Goal: Task Accomplishment & Management: Manage account settings

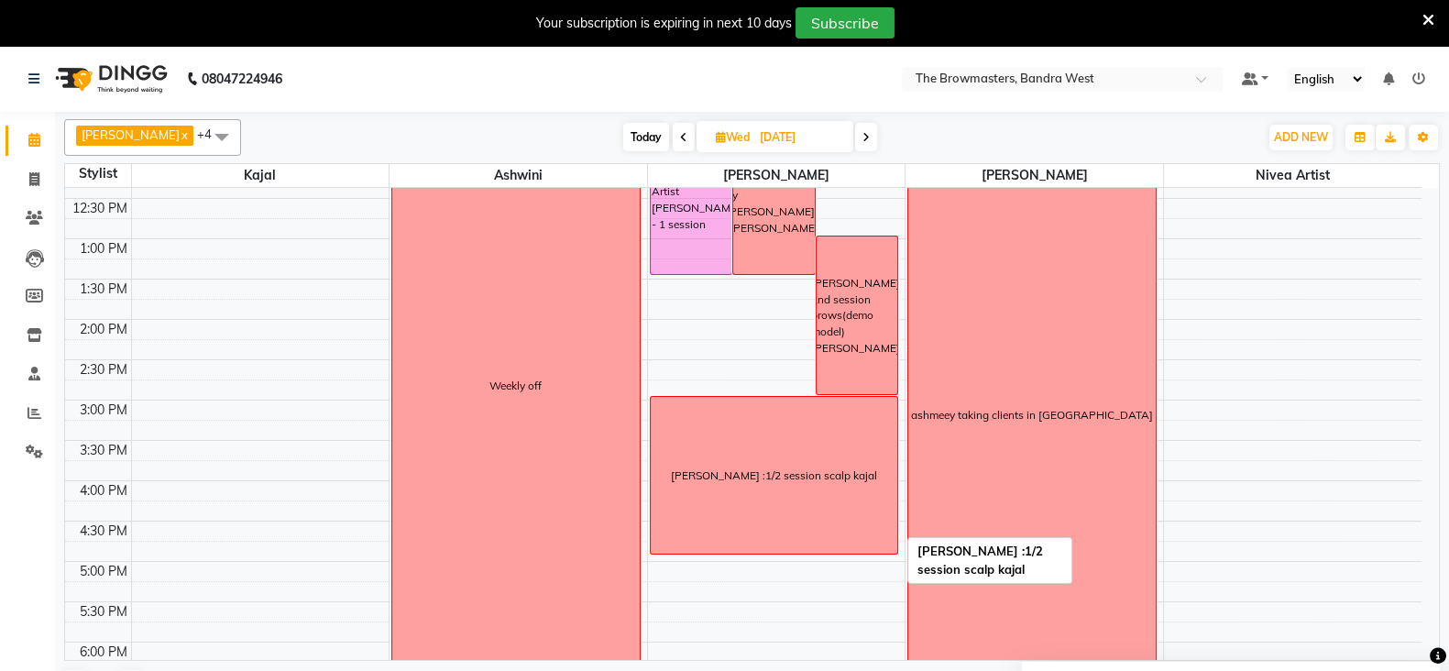
click at [870, 533] on div "[PERSON_NAME] :1/2 session scalp kajal" at bounding box center [774, 475] width 247 height 157
click at [935, 587] on span "Edit Block Time" at bounding box center [948, 586] width 88 height 19
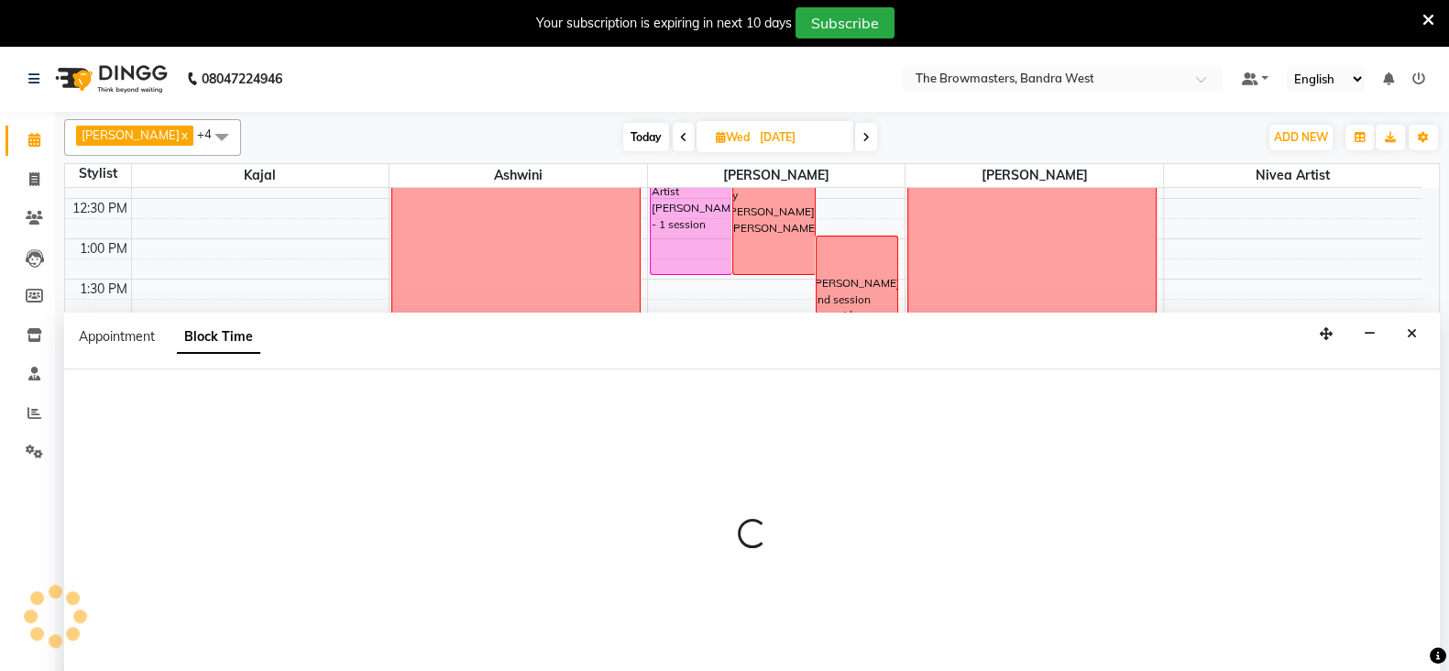
scroll to position [45, 0]
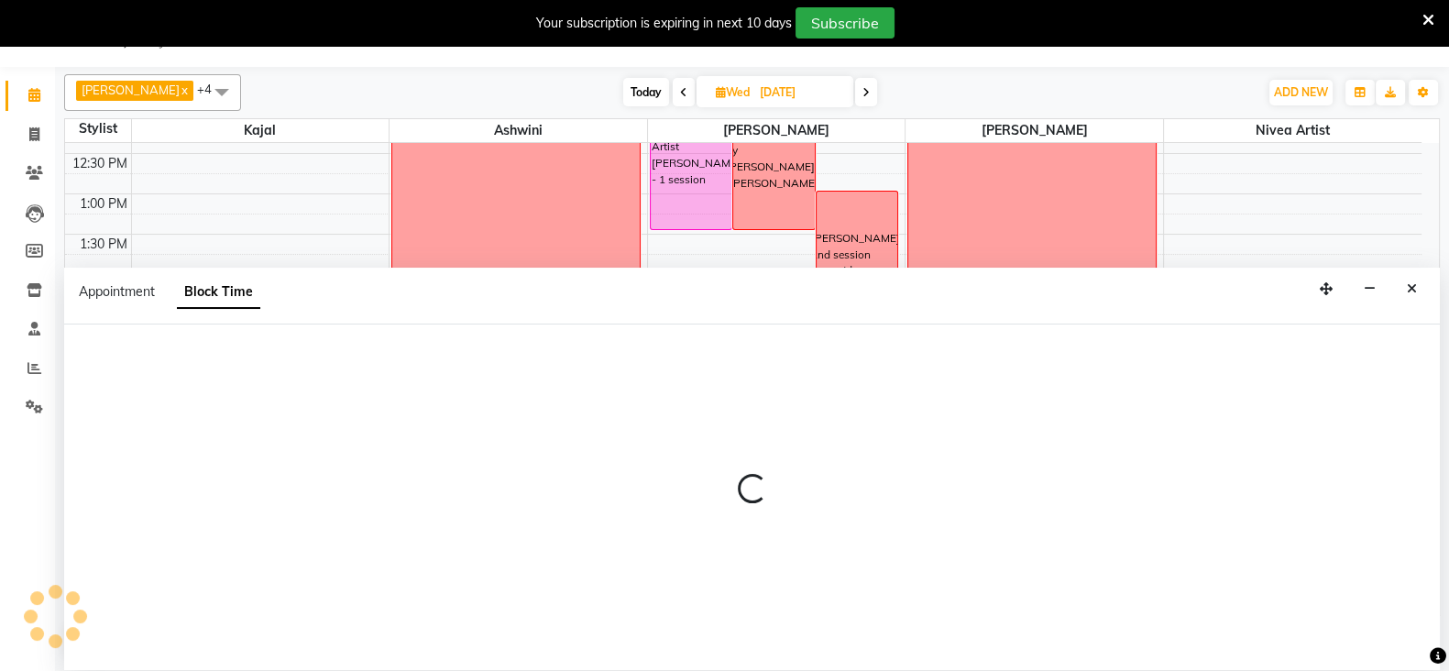
select select "64307"
select select "900"
select select "1020"
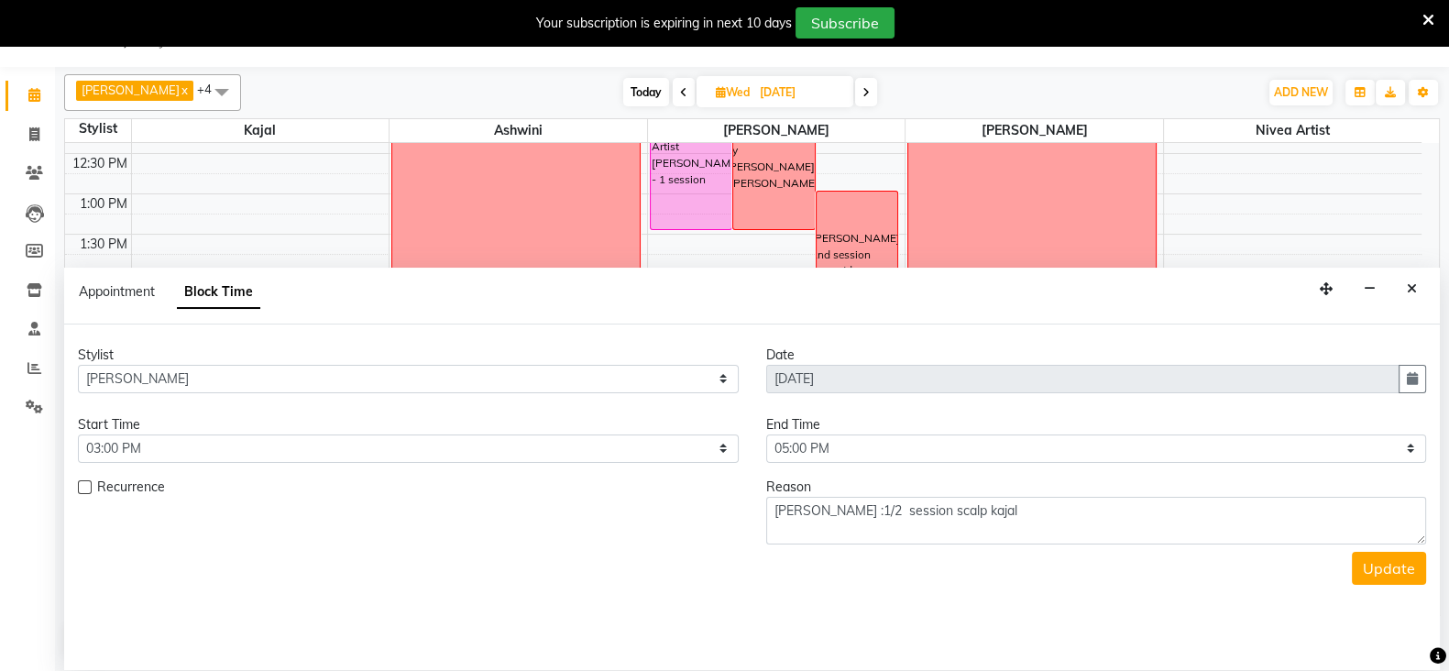
scroll to position [560, 0]
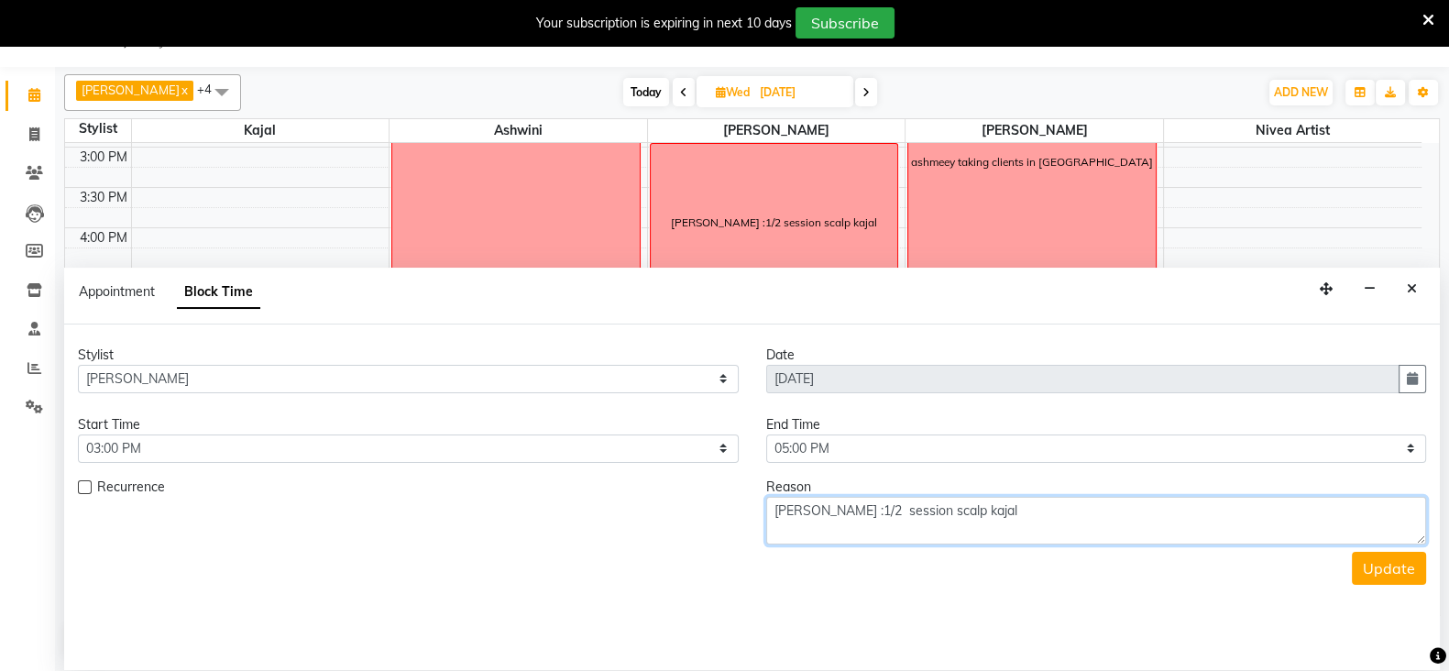
click at [772, 514] on textarea "[PERSON_NAME] :1/2 session scalp kajal" at bounding box center [1096, 521] width 661 height 48
type textarea "tent approved [PERSON_NAME] :1/2 session scalp kajal"
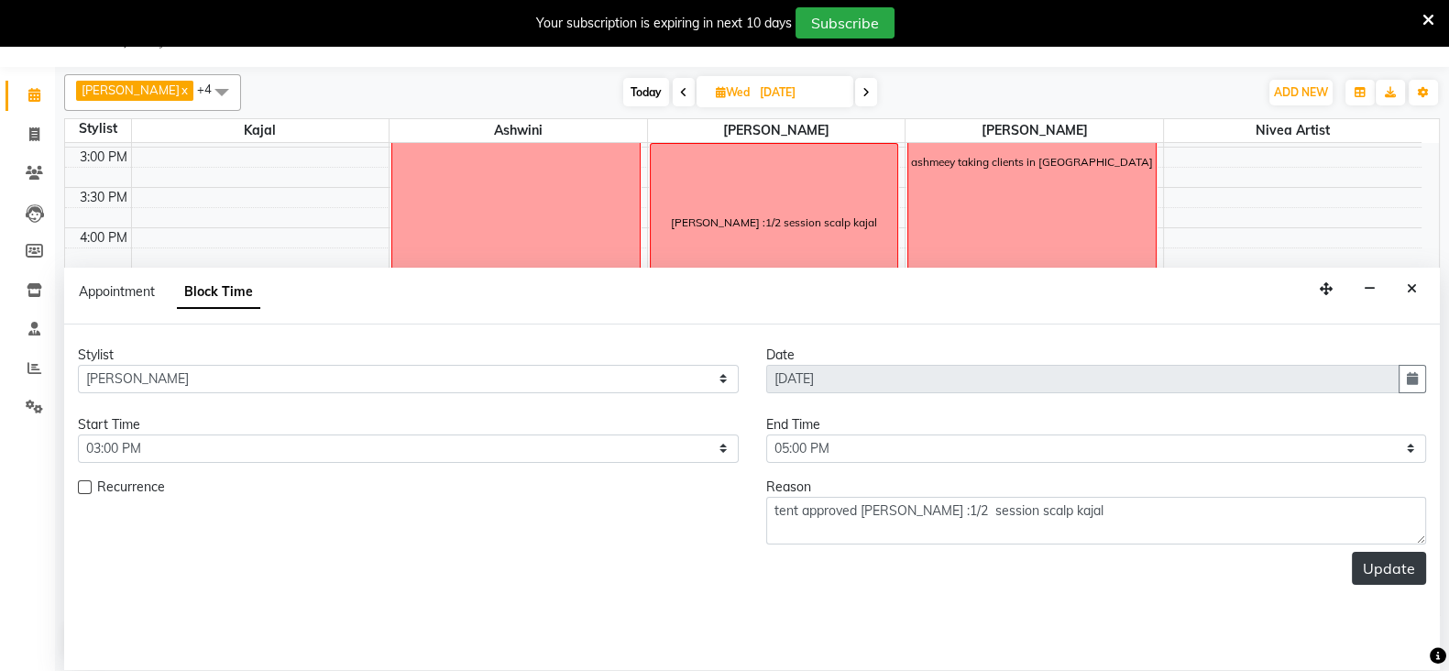
click at [1402, 568] on button "Update" at bounding box center [1389, 568] width 74 height 33
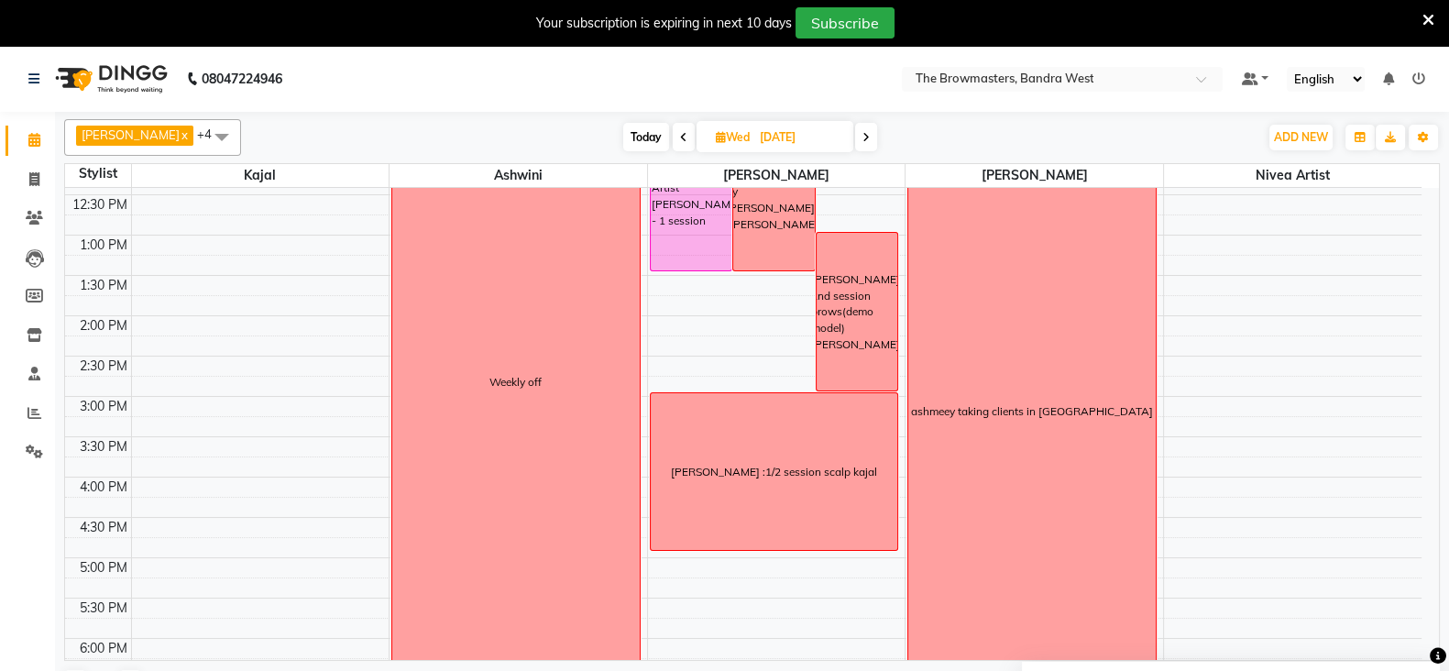
scroll to position [357, 0]
click at [870, 133] on icon at bounding box center [865, 137] width 7 height 11
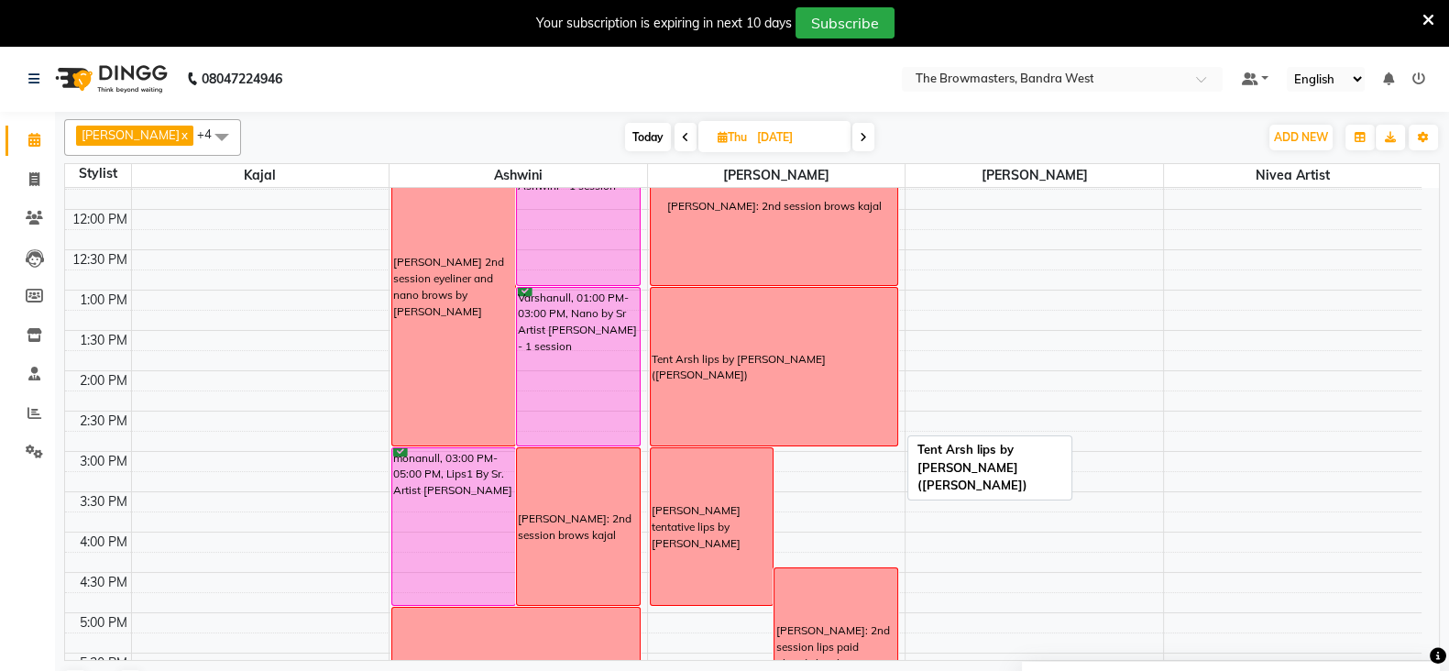
scroll to position [151, 0]
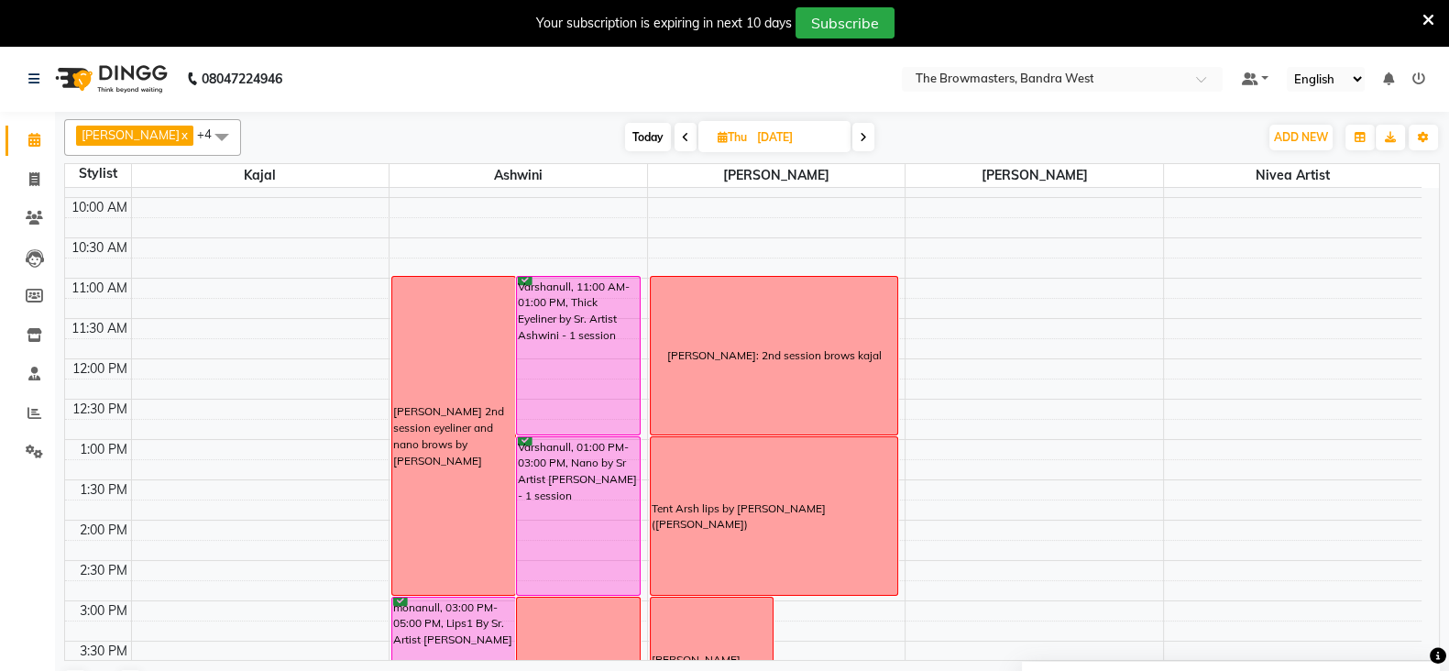
click at [692, 140] on span at bounding box center [686, 137] width 22 height 28
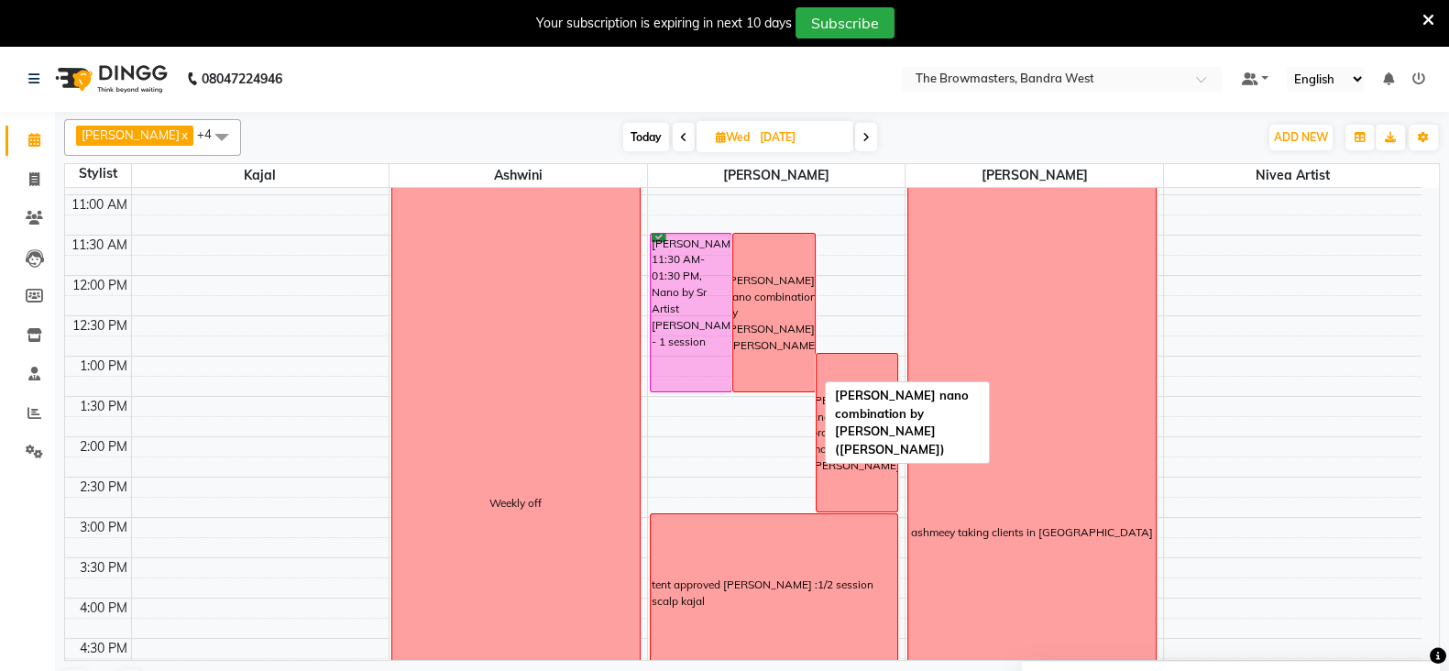
scroll to position [257, 0]
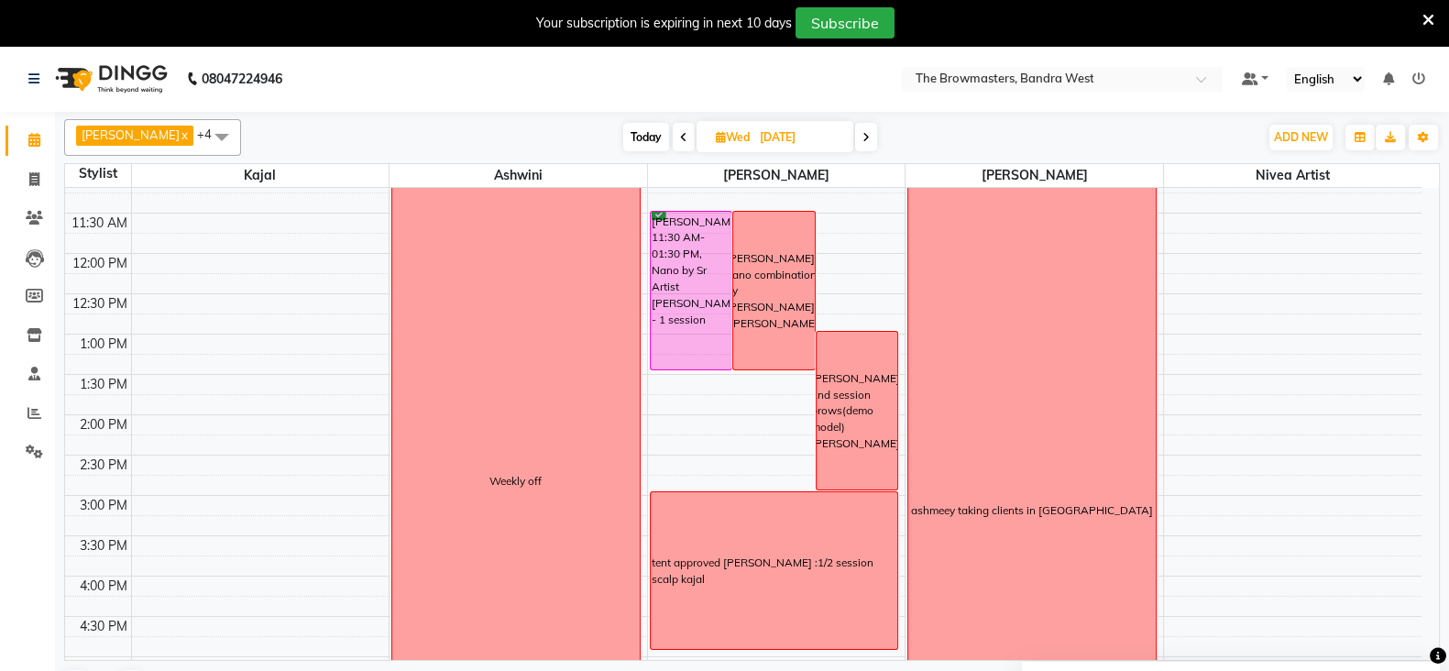
click at [683, 136] on icon at bounding box center [683, 137] width 7 height 11
type input "02-09-2025"
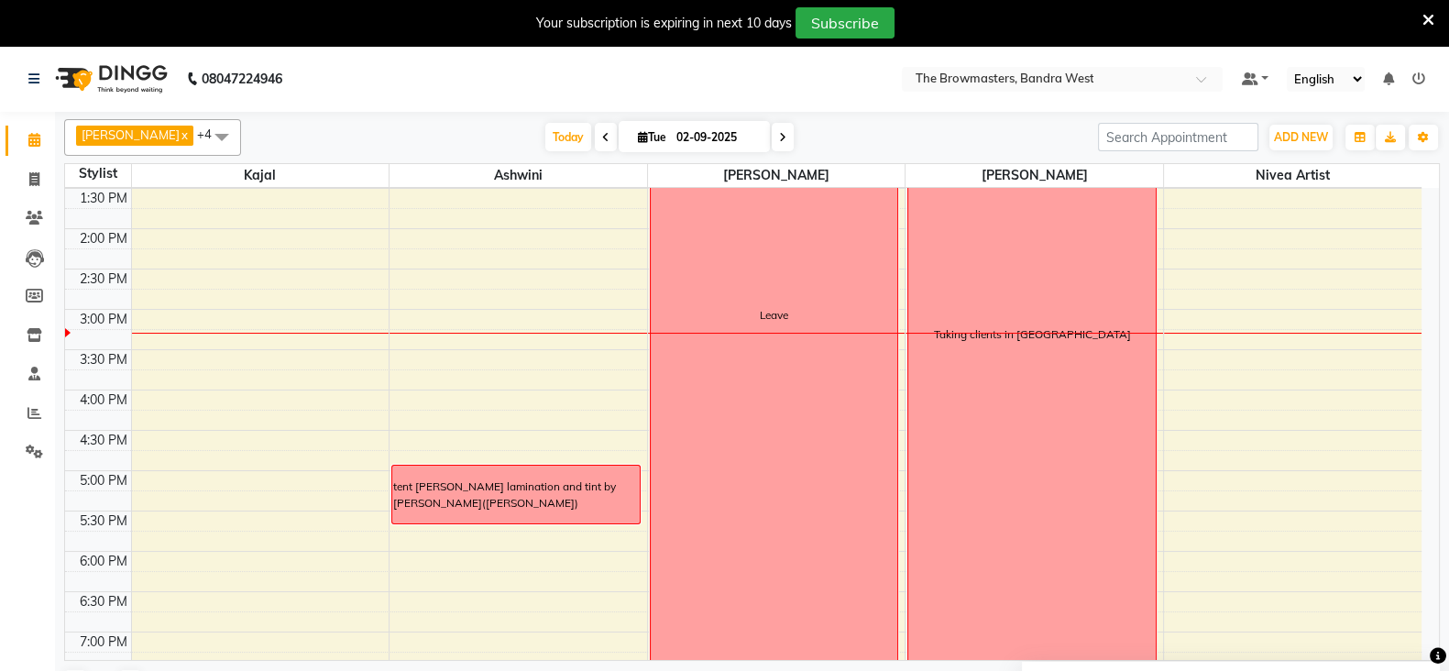
scroll to position [445, 0]
